Goal: Task Accomplishment & Management: Manage account settings

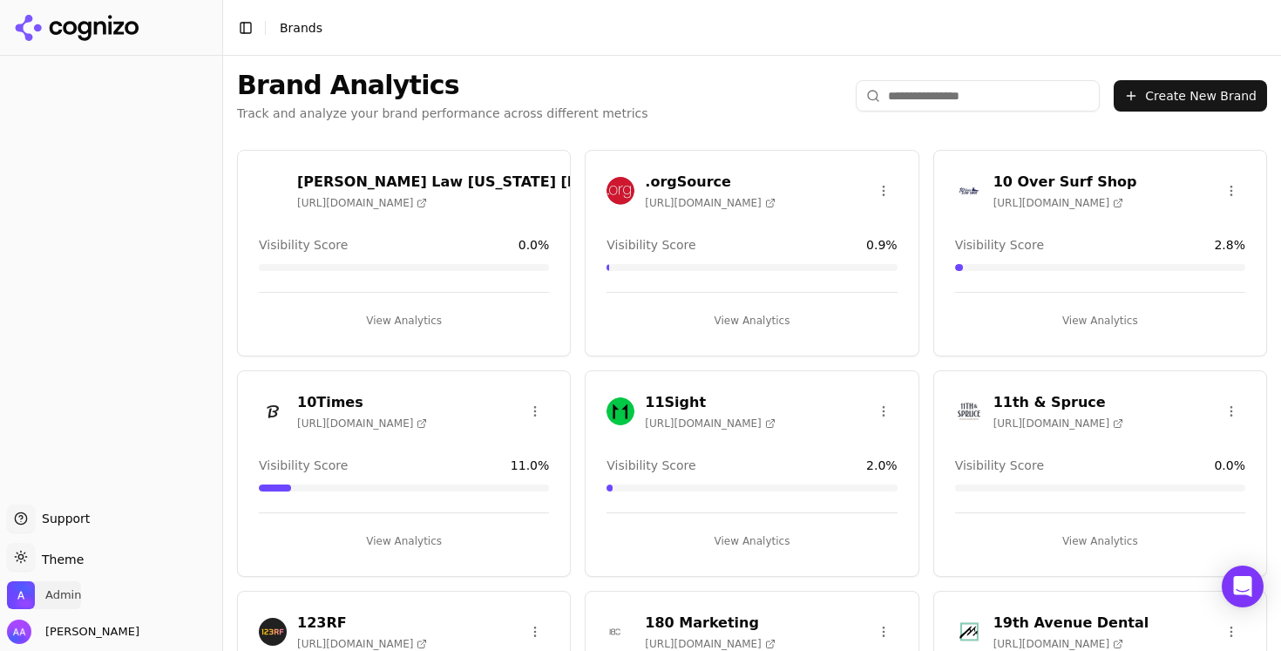
click at [57, 590] on span "Admin" at bounding box center [63, 595] width 36 height 16
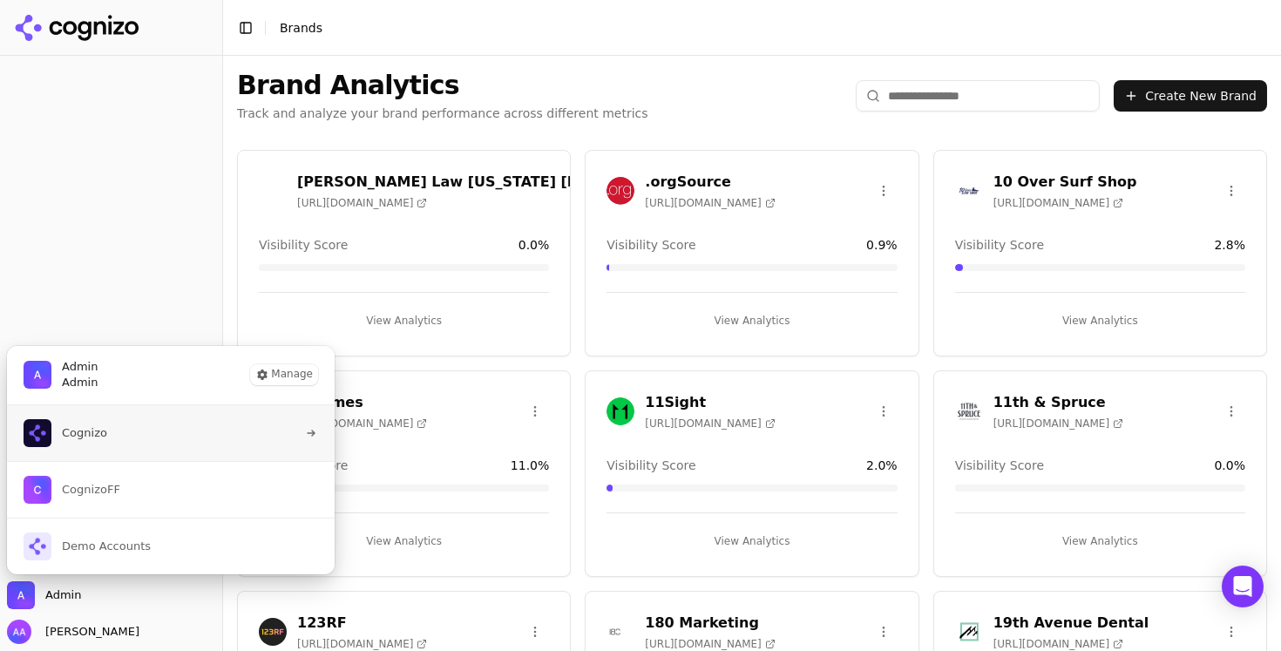
click at [119, 431] on button "Cognizo" at bounding box center [170, 433] width 329 height 56
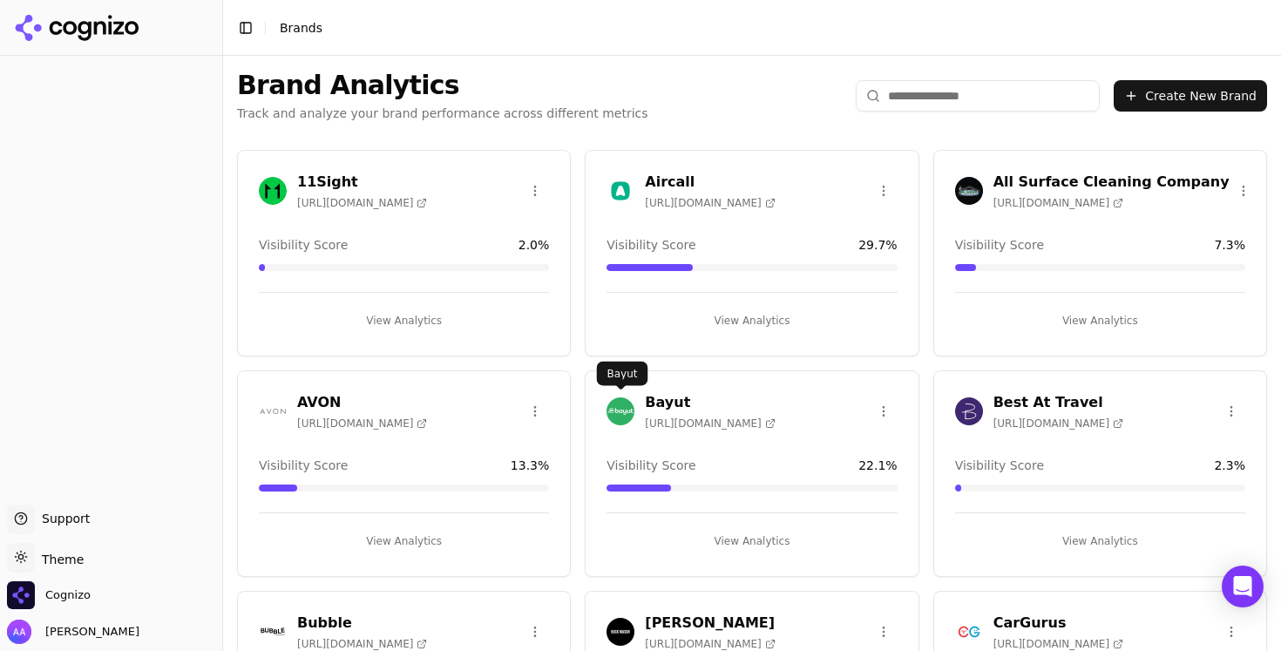
click at [609, 410] on img at bounding box center [621, 411] width 28 height 28
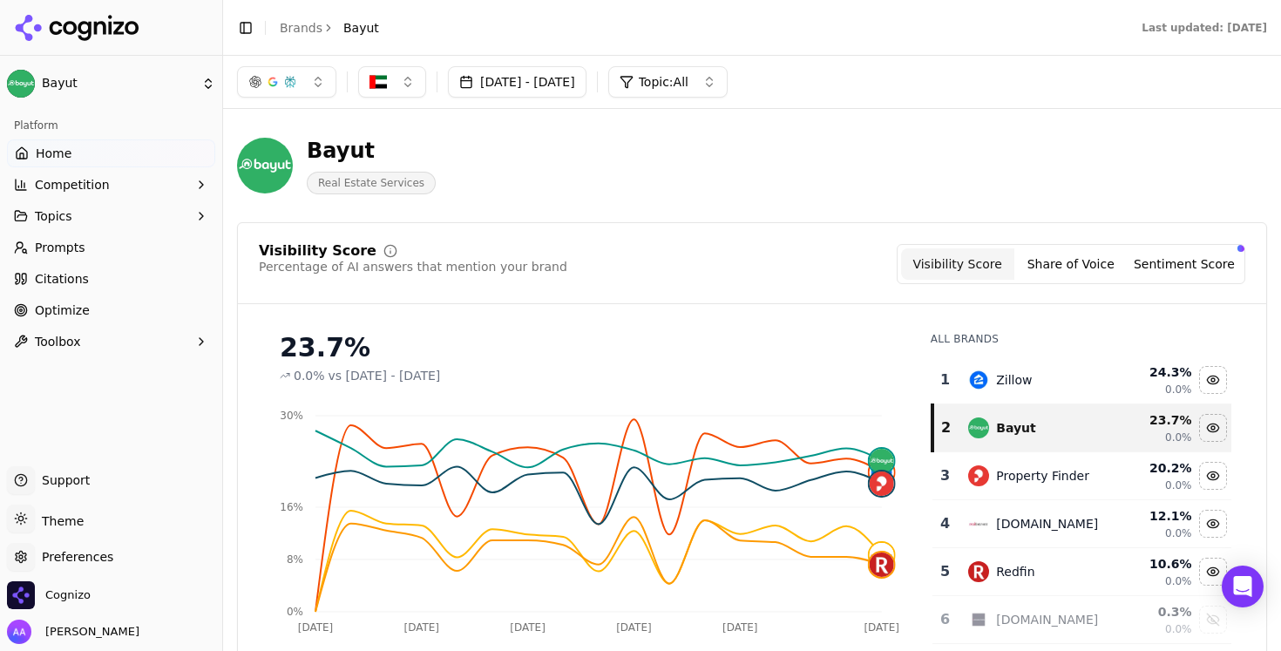
click at [71, 567] on div "Preferences Preferences" at bounding box center [111, 560] width 208 height 35
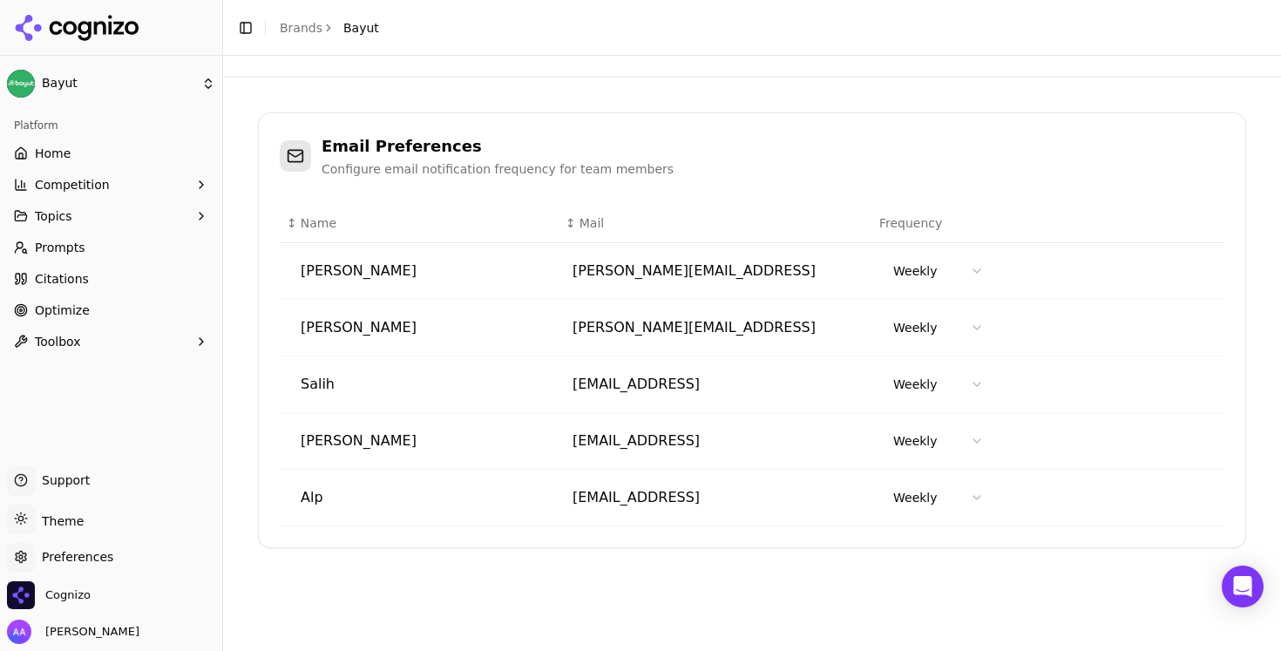
click at [295, 29] on link "Brands" at bounding box center [301, 28] width 43 height 14
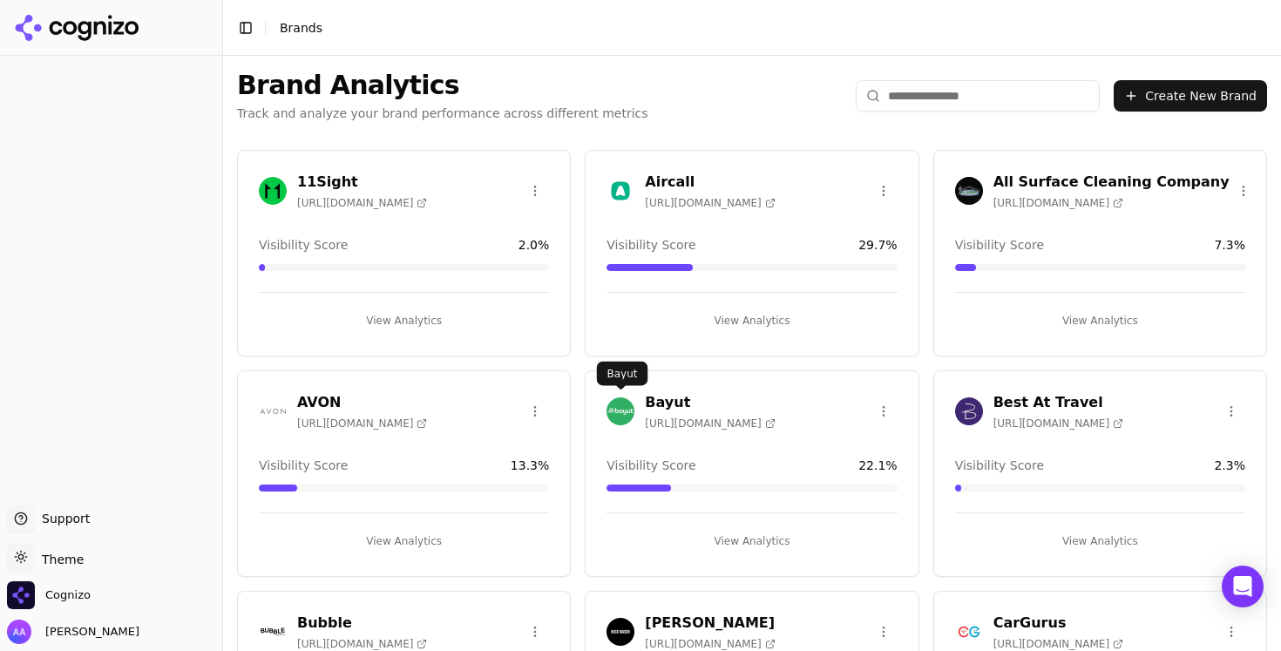
click at [618, 412] on img at bounding box center [621, 411] width 28 height 28
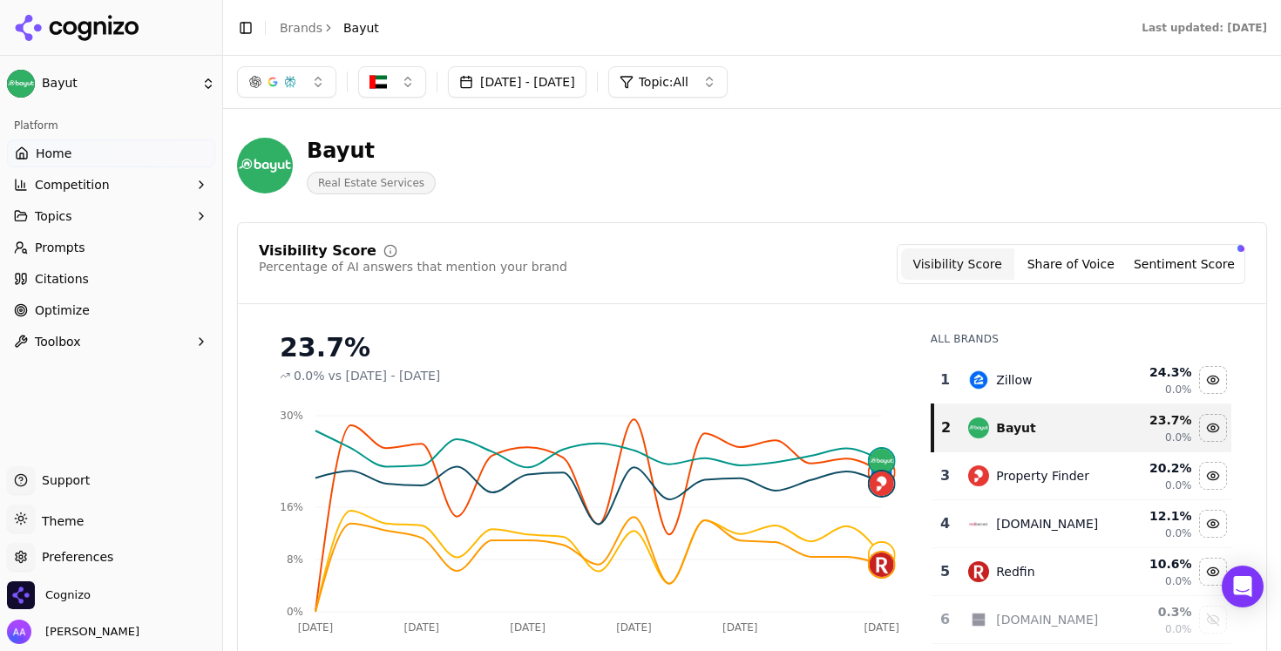
click at [393, 88] on button "button" at bounding box center [392, 81] width 68 height 31
click at [695, 172] on div "Bayut Real Estate Services" at bounding box center [627, 166] width 781 height 58
click at [503, 268] on div "Percentage of AI answers that mention your brand" at bounding box center [413, 266] width 309 height 17
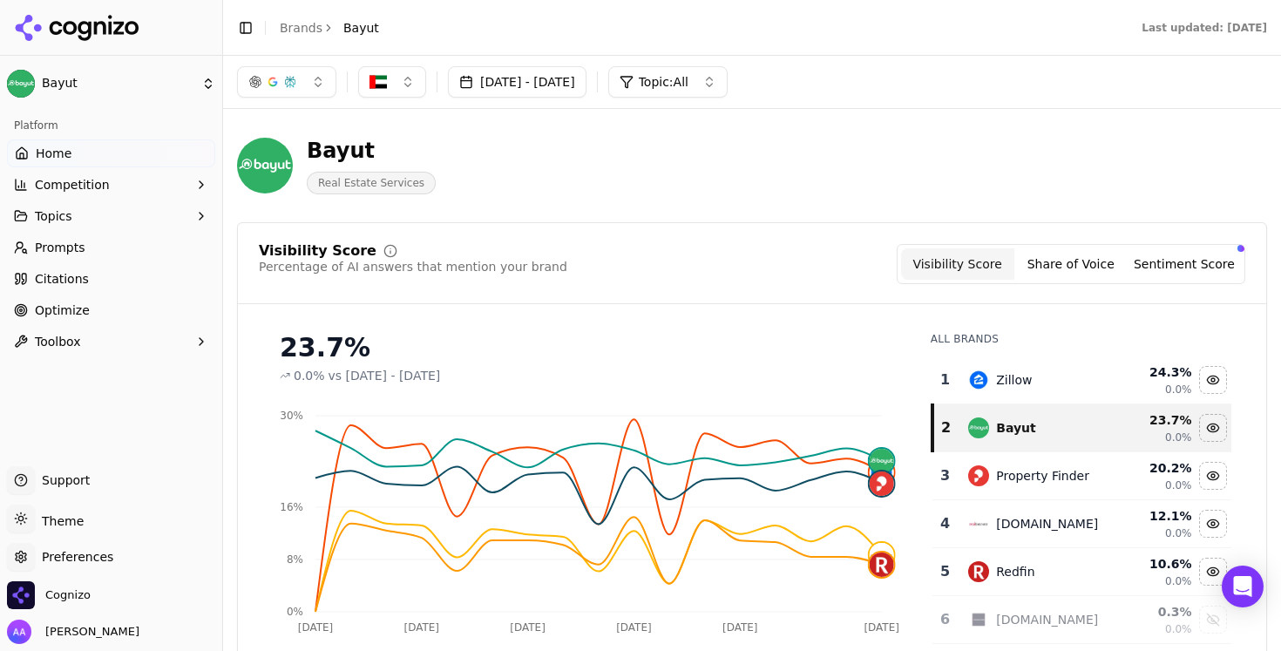
click at [560, 269] on div "Visibility Score Percentage of AI answers that mention your brand Visibility Sc…" at bounding box center [752, 264] width 987 height 40
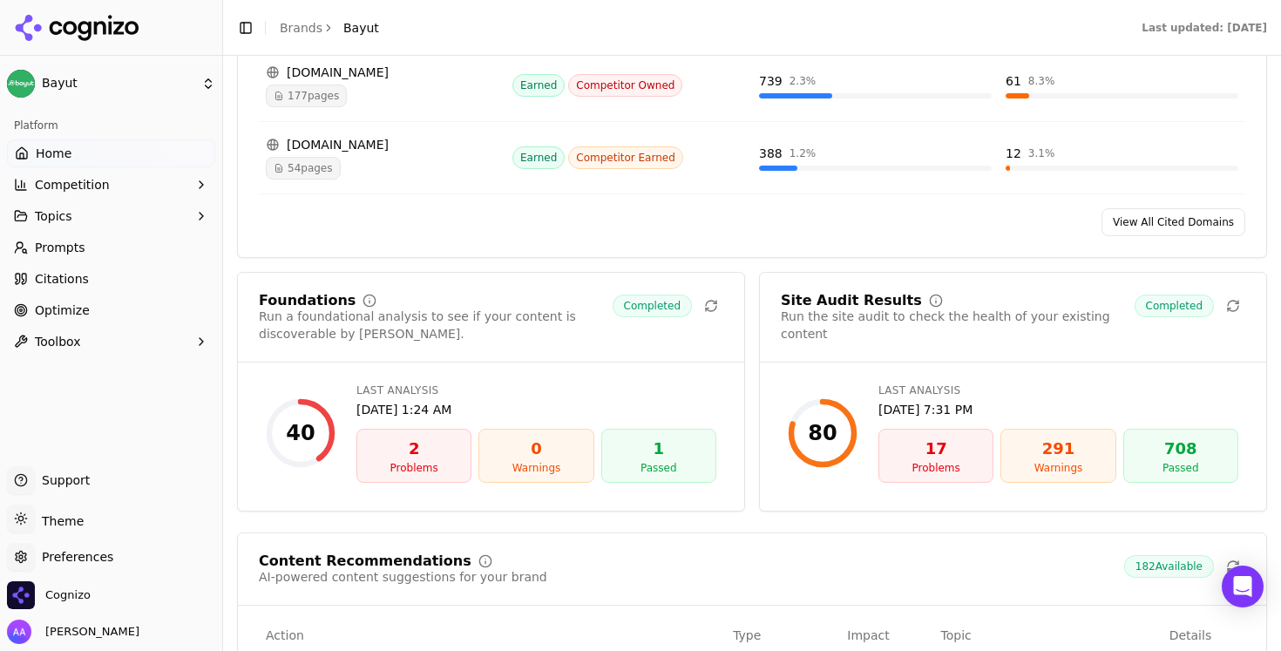
scroll to position [2217, 0]
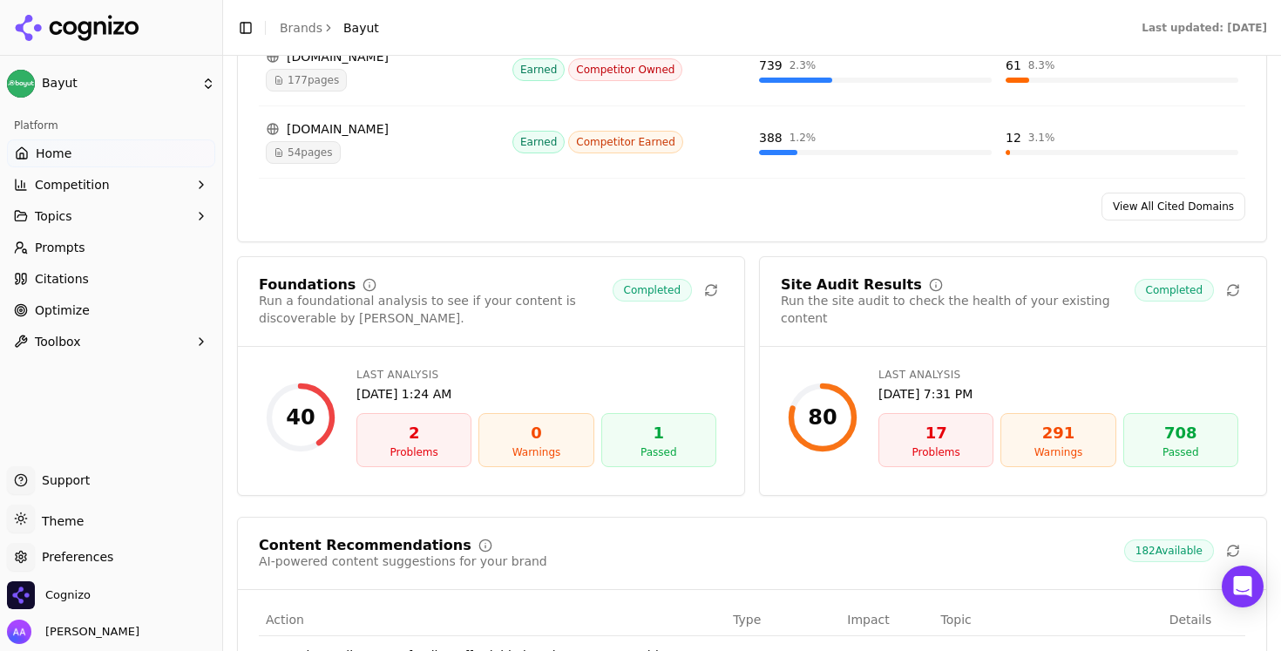
click at [295, 28] on link "Brands" at bounding box center [301, 28] width 43 height 14
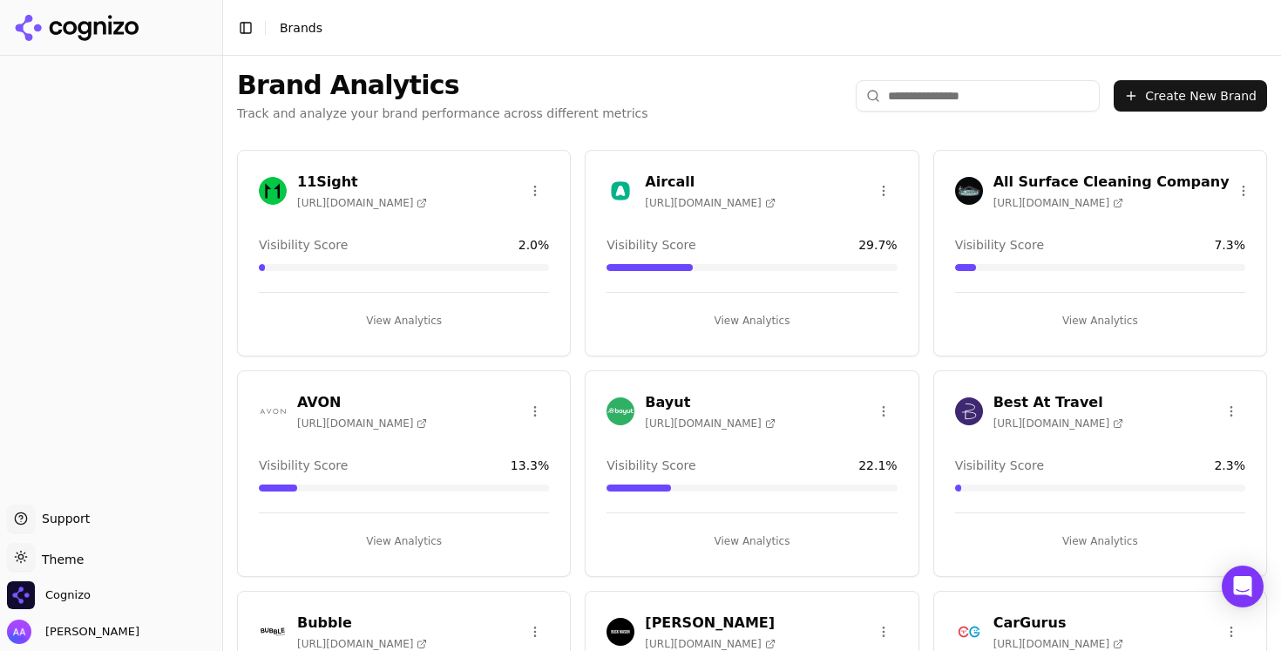
click at [891, 190] on html "Support Support Toggle theme Theme Cognizo Alp Aysan Toggle Sidebar Brands Bran…" at bounding box center [640, 325] width 1281 height 651
click at [857, 223] on div "Edit Brand" at bounding box center [842, 227] width 103 height 28
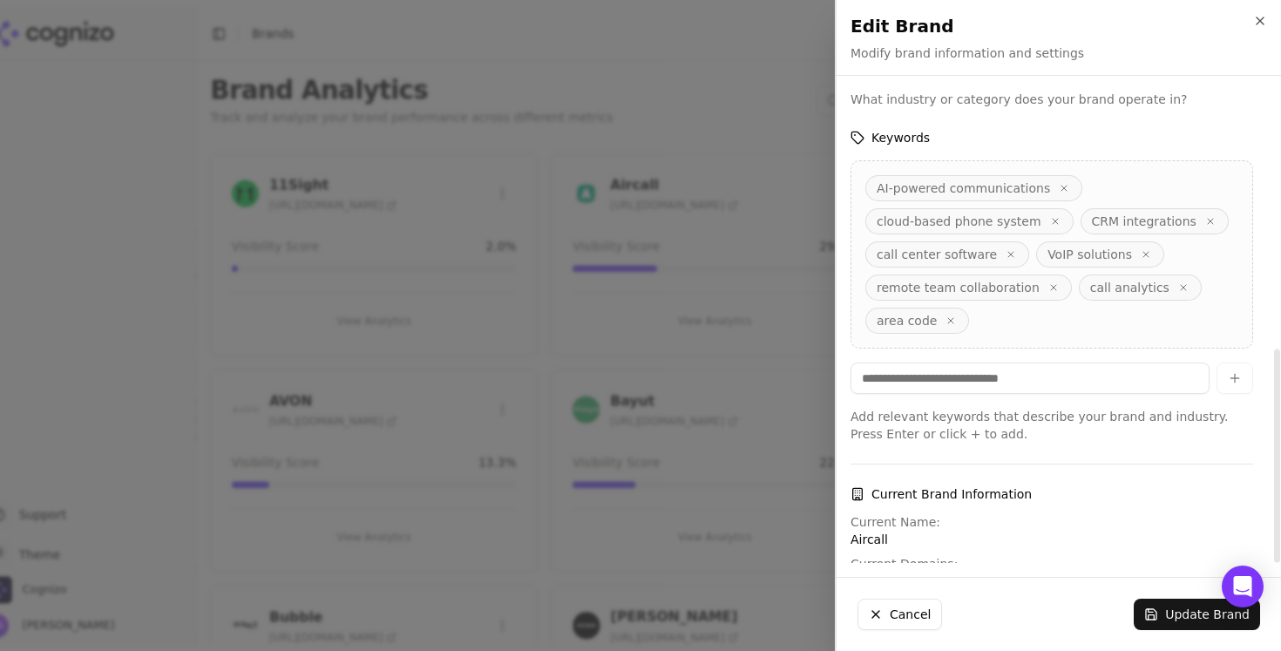
scroll to position [574, 0]
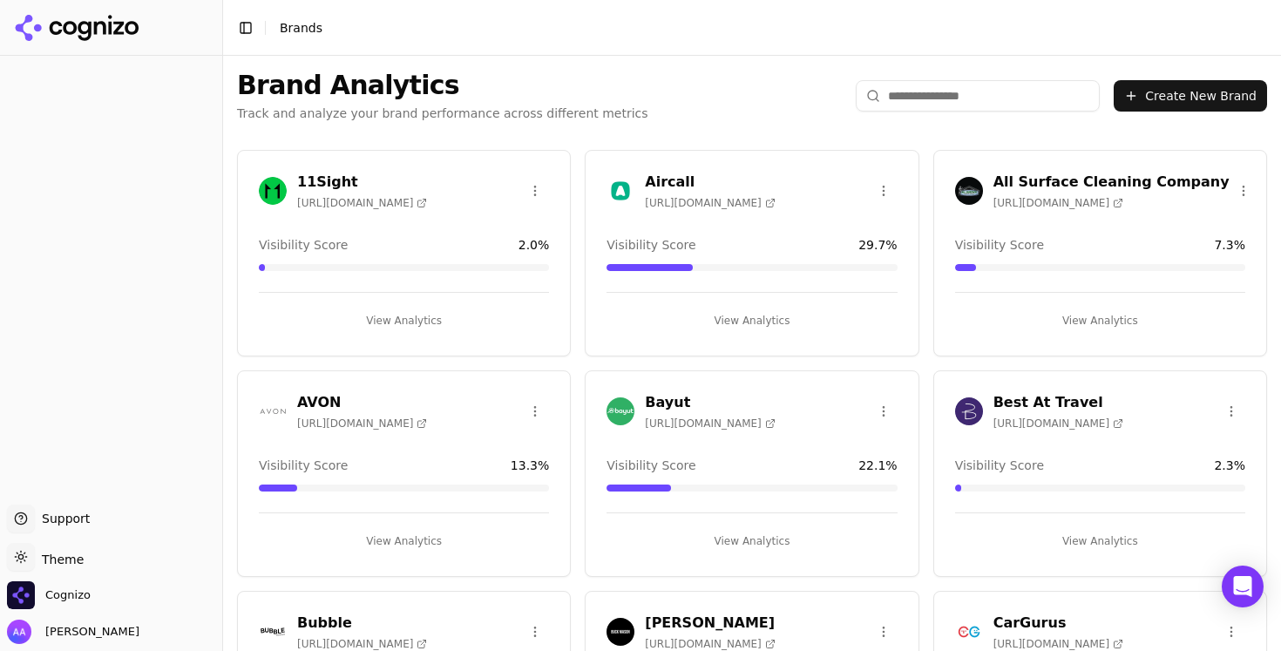
click at [893, 408] on html "Support Support Toggle theme Theme Cognizo Alp Aysan Toggle Sidebar Brands Bran…" at bounding box center [640, 325] width 1281 height 651
click at [860, 437] on div "Edit Brand" at bounding box center [842, 447] width 103 height 28
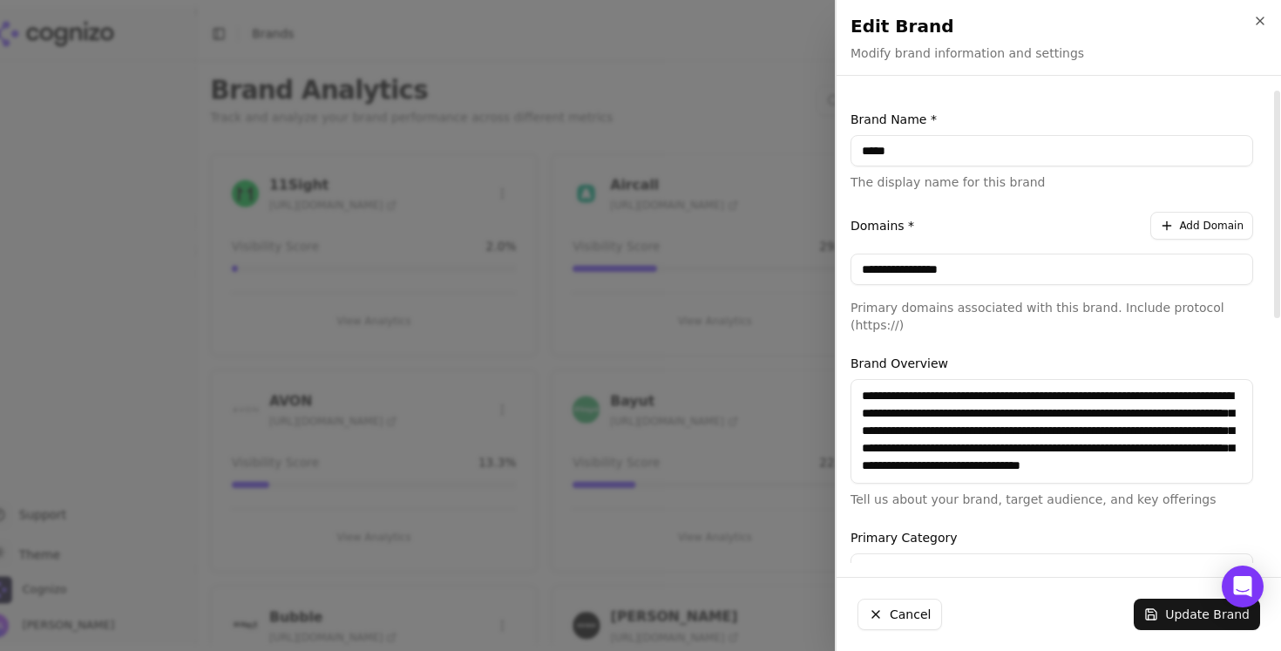
click at [1172, 221] on button "Add Domain" at bounding box center [1202, 226] width 103 height 28
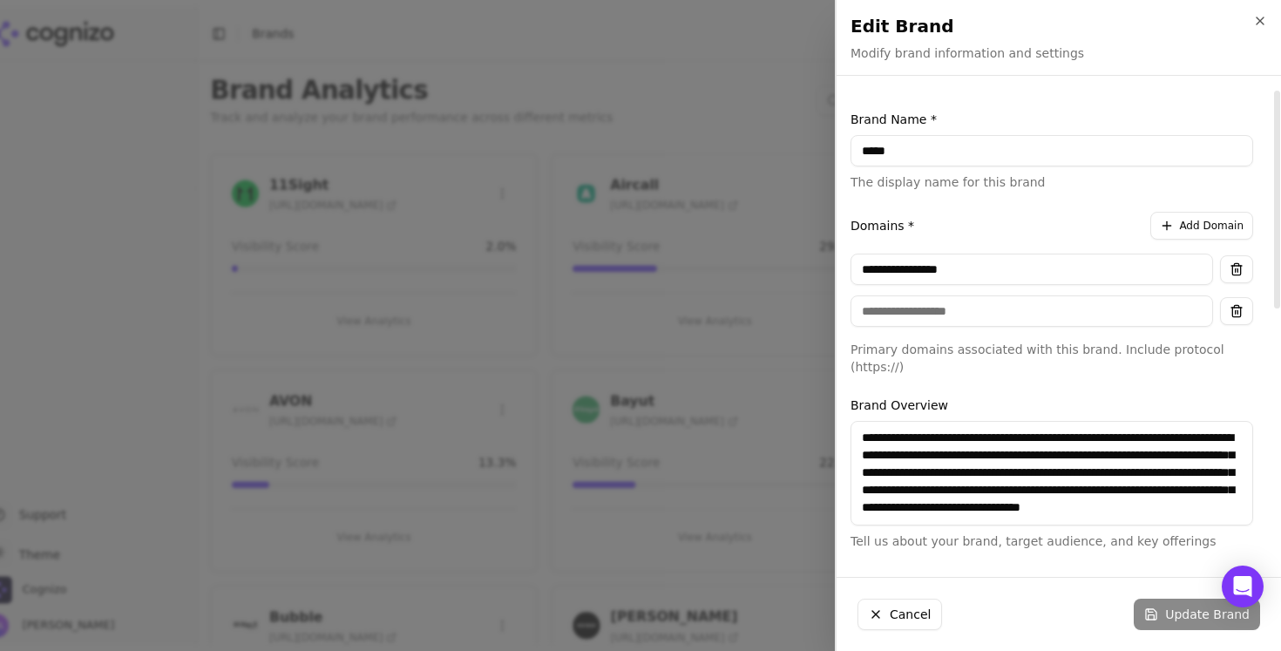
click at [1232, 316] on button "button" at bounding box center [1236, 311] width 33 height 28
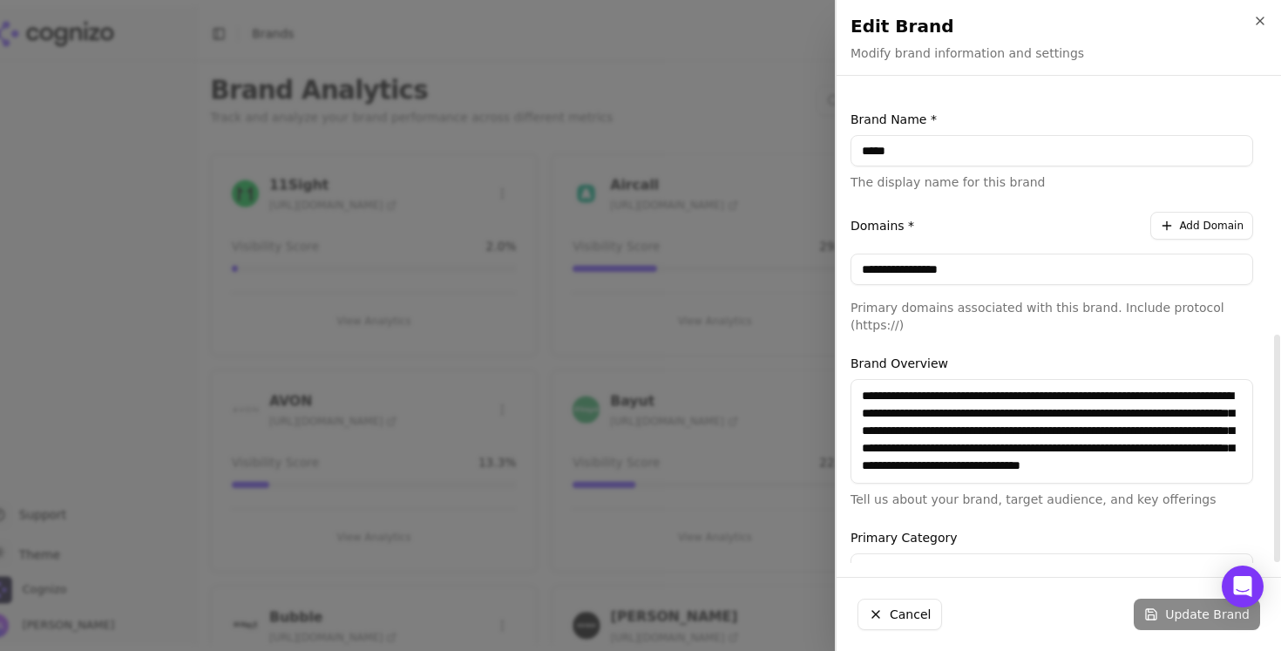
scroll to position [507, 0]
